Goal: Find specific page/section: Find specific page/section

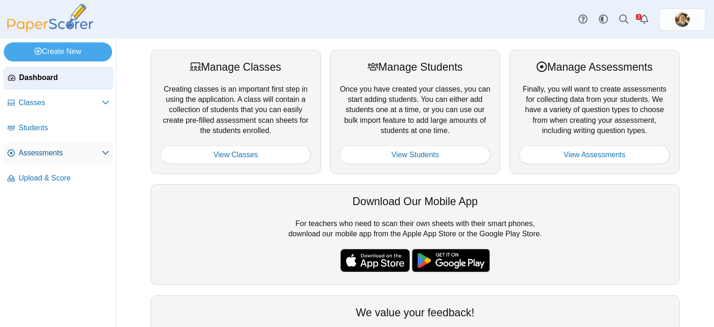
click at [67, 160] on link "Assessments" at bounding box center [58, 153] width 109 height 22
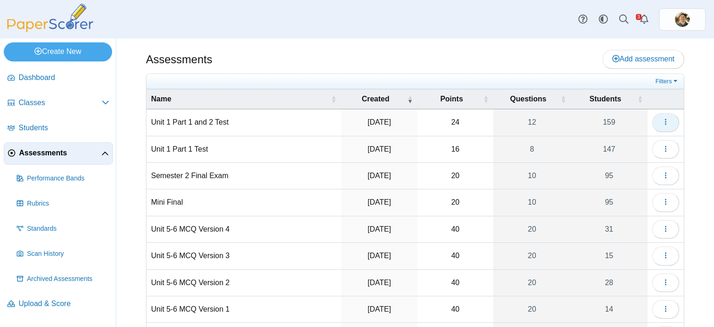
click at [668, 119] on button "button" at bounding box center [665, 122] width 27 height 19
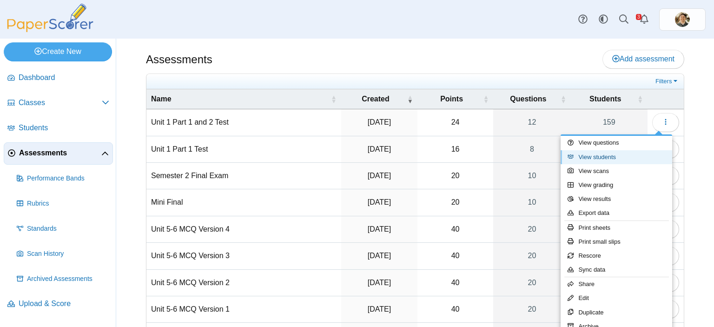
click at [600, 160] on link "View students" at bounding box center [617, 157] width 112 height 14
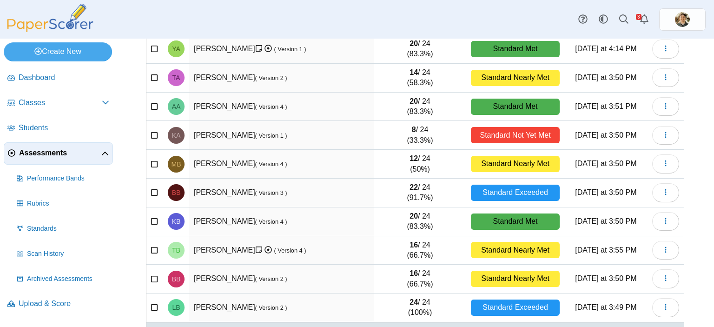
scroll to position [134, 0]
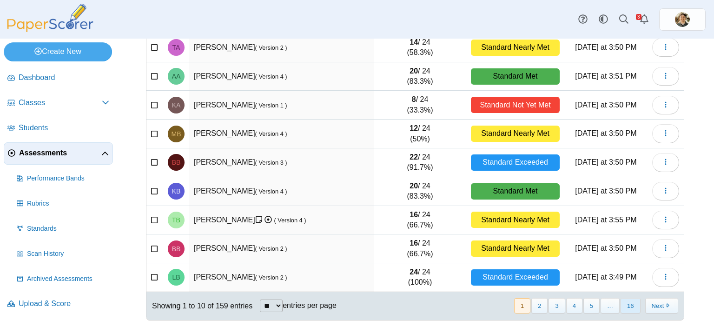
click at [623, 304] on button "16" at bounding box center [631, 305] width 20 height 15
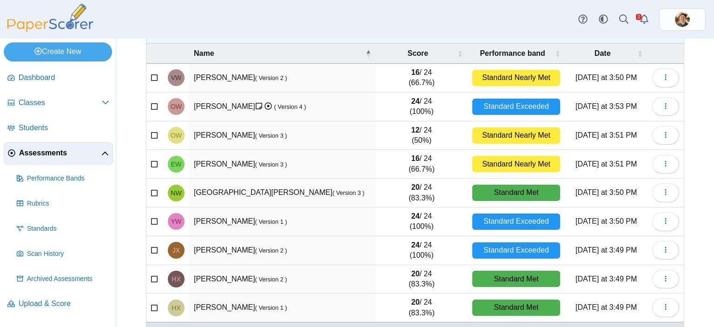
scroll to position [59, 0]
